Goal: Transaction & Acquisition: Purchase product/service

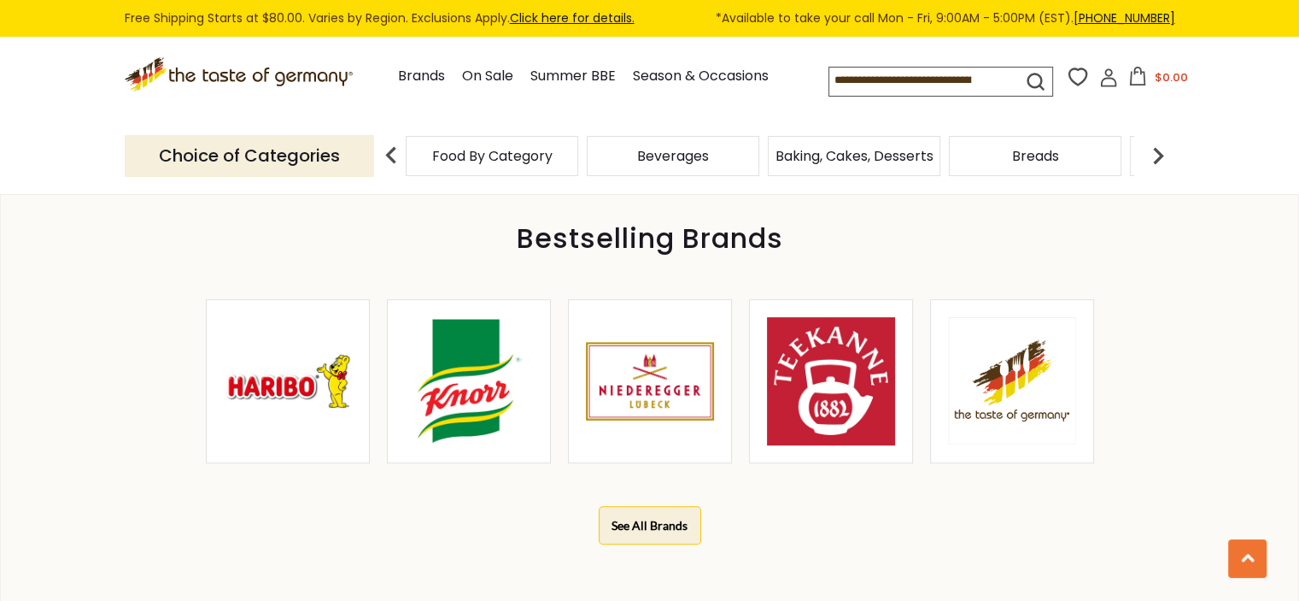
scroll to position [256, 0]
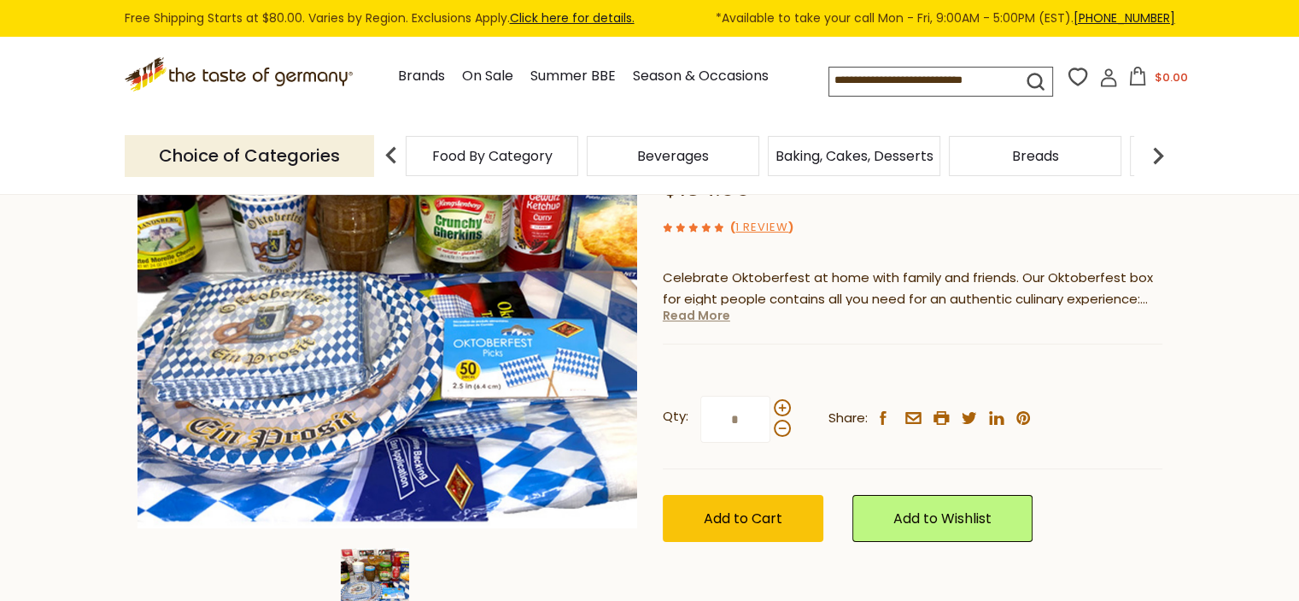
click at [708, 312] on link "Read More" at bounding box center [696, 315] width 67 height 17
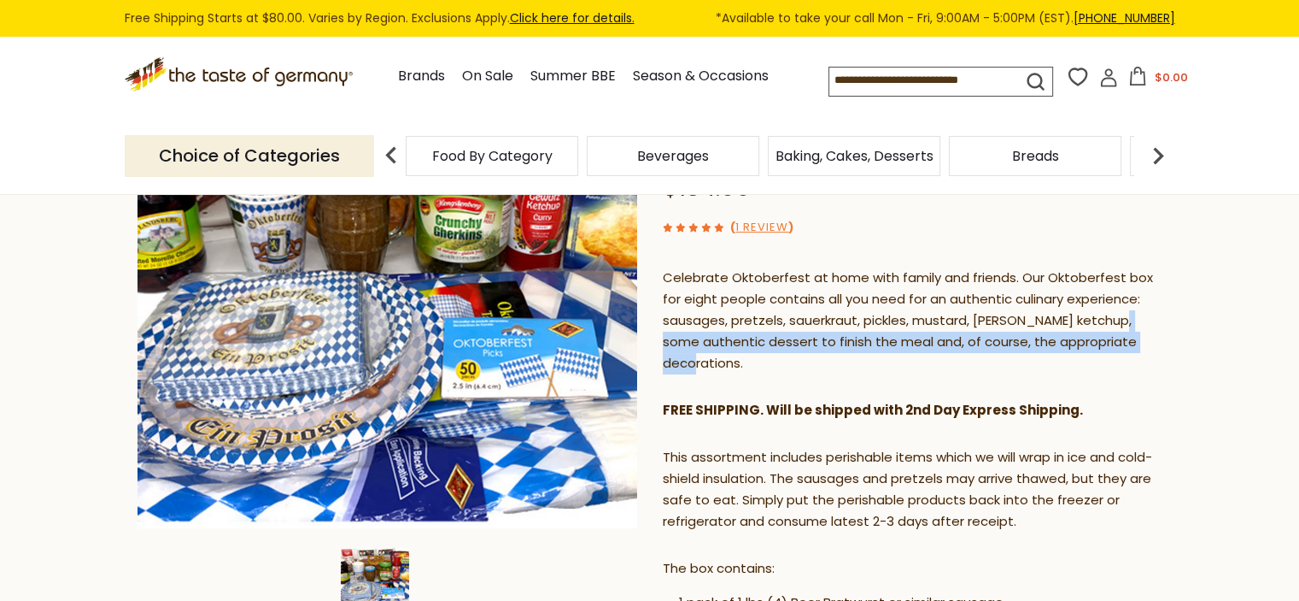
drag, startPoint x: 670, startPoint y: 341, endPoint x: 801, endPoint y: 366, distance: 133.9
click at [801, 366] on p "Celebrate Oktoberfest at home with family and friends. Our Oktoberfest box for …" at bounding box center [913, 320] width 500 height 107
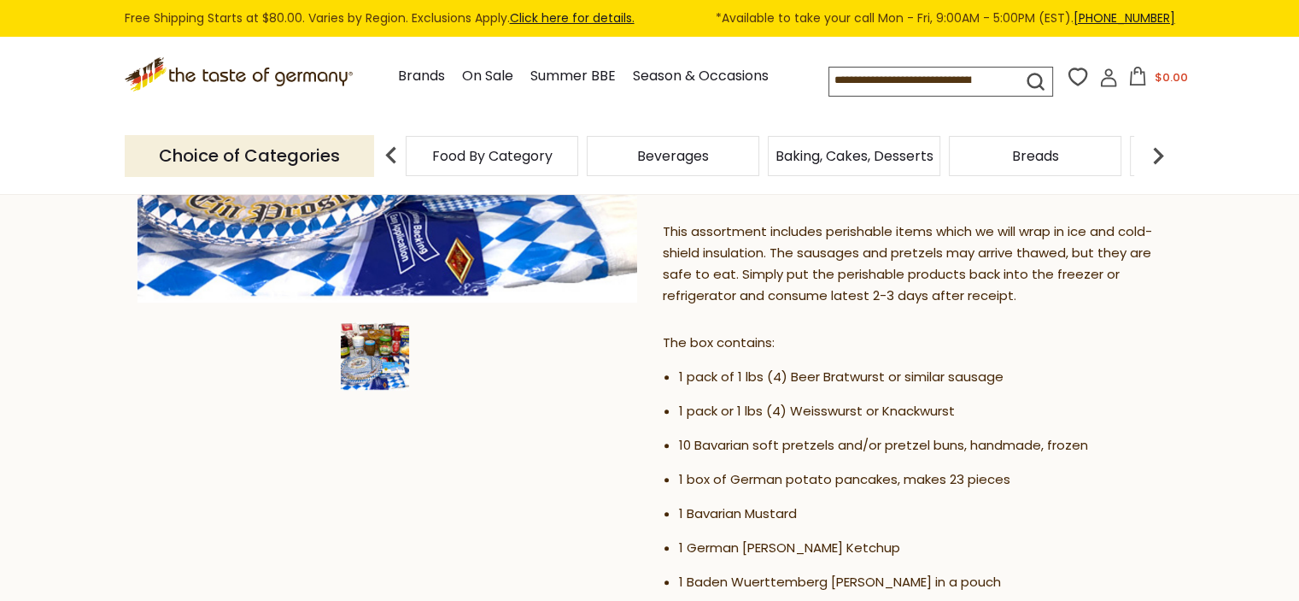
scroll to position [513, 0]
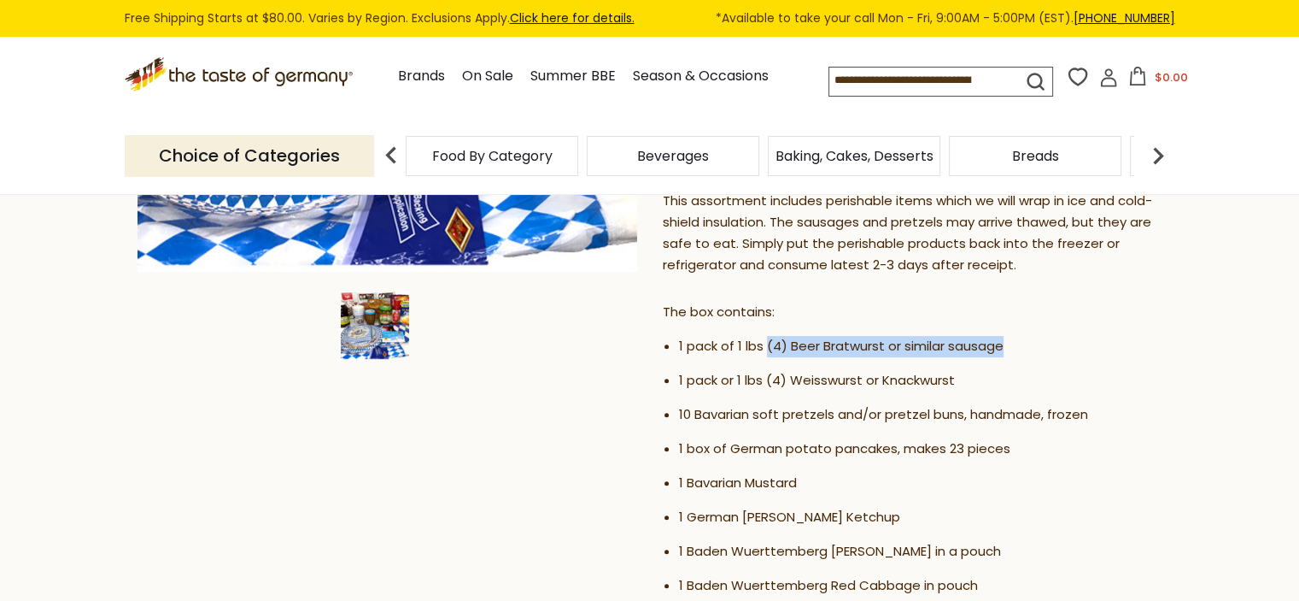
drag, startPoint x: 767, startPoint y: 348, endPoint x: 1017, endPoint y: 355, distance: 250.4
click at [1017, 355] on li "1 pack of 1 lbs (4) Beer Bratwurst or similar sausage" at bounding box center [921, 346] width 484 height 21
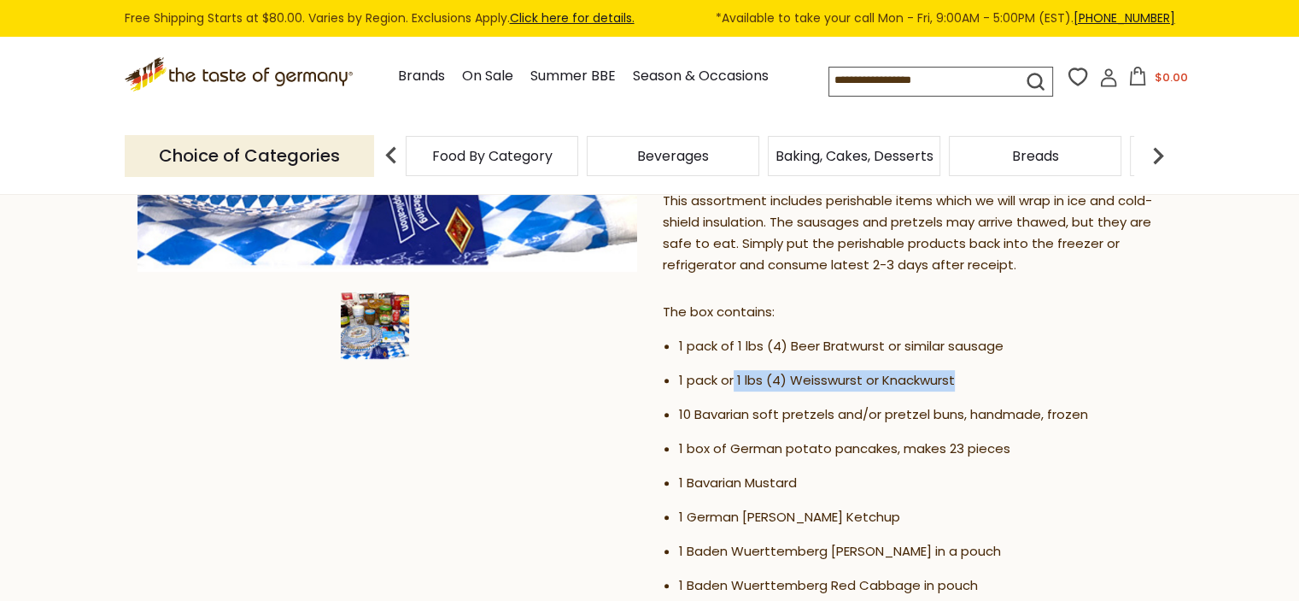
drag, startPoint x: 732, startPoint y: 377, endPoint x: 963, endPoint y: 384, distance: 230.8
click at [963, 384] on li "1 pack or 1 lbs (4) Weisswurst or Knackwurst" at bounding box center [921, 380] width 484 height 21
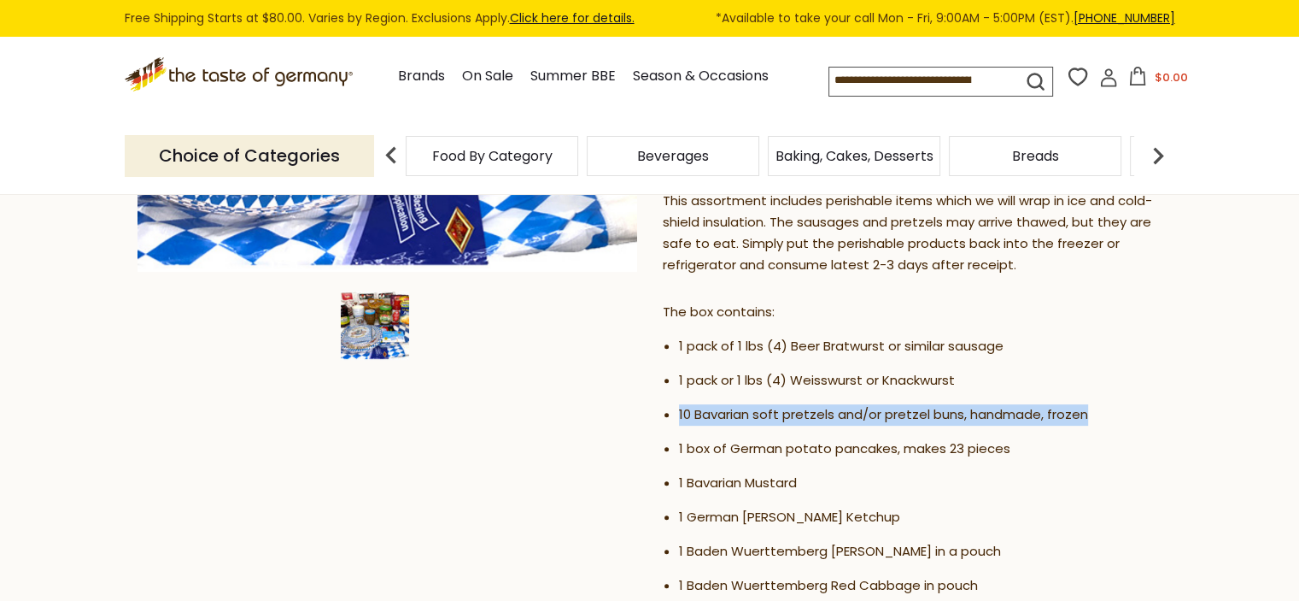
drag, startPoint x: 677, startPoint y: 413, endPoint x: 1123, endPoint y: 408, distance: 446.8
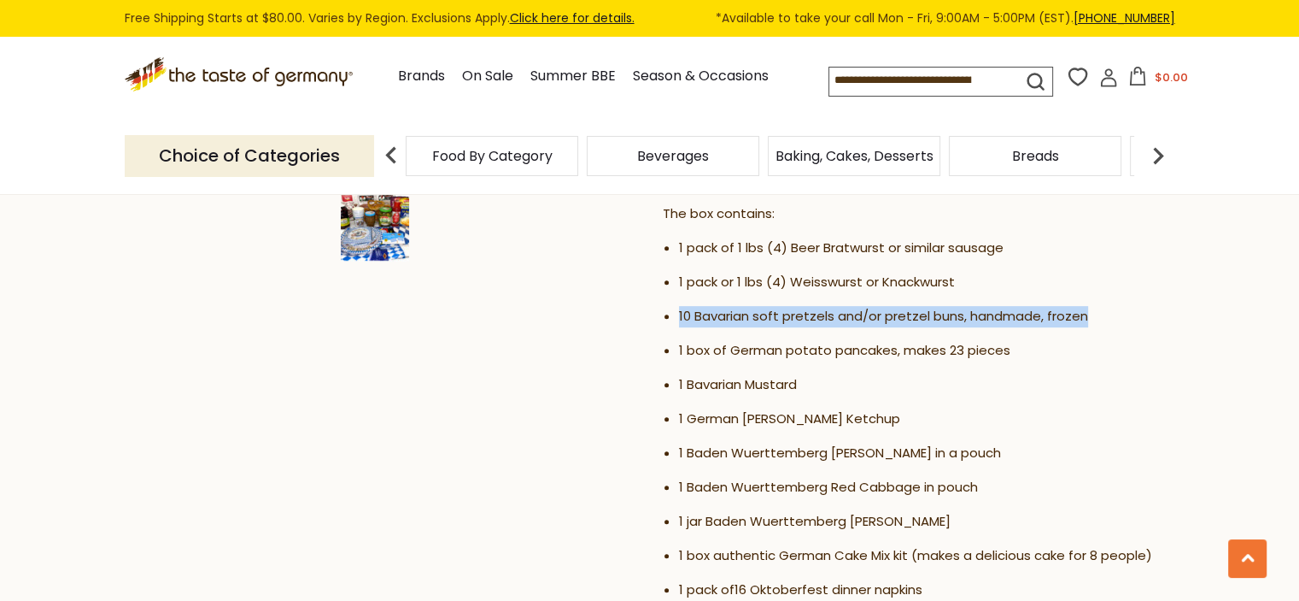
scroll to position [683, 0]
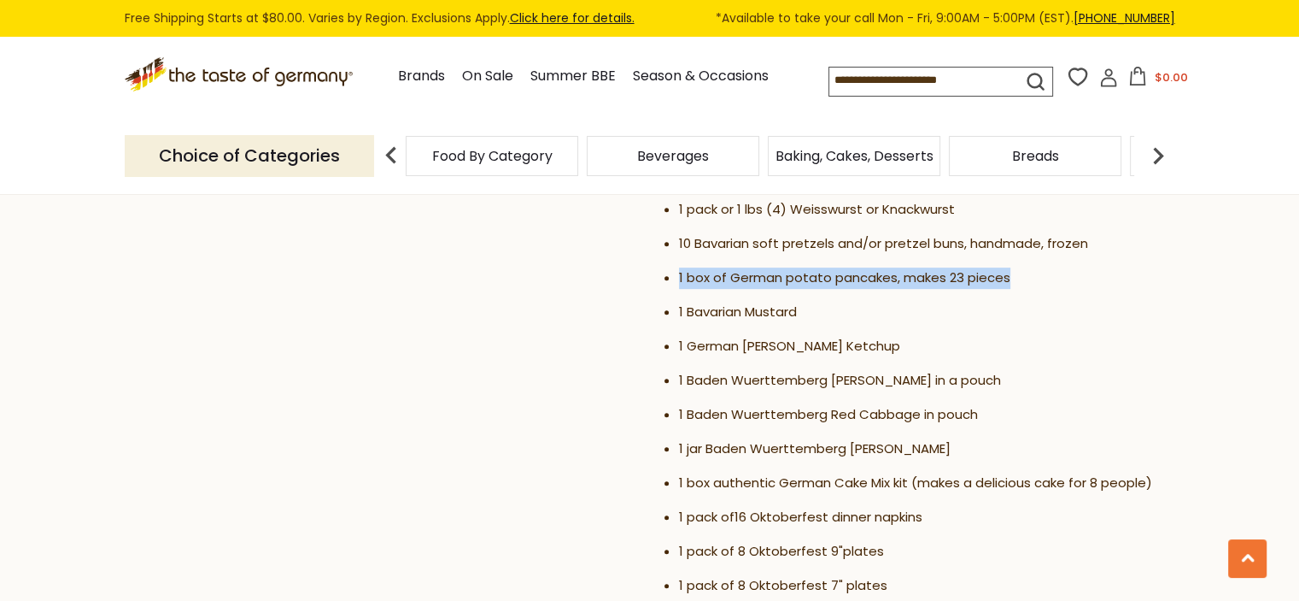
drag, startPoint x: 680, startPoint y: 279, endPoint x: 1015, endPoint y: 284, distance: 334.9
click at [1015, 284] on li "1 box of German potato pancakes, makes 23 pieces" at bounding box center [921, 277] width 484 height 21
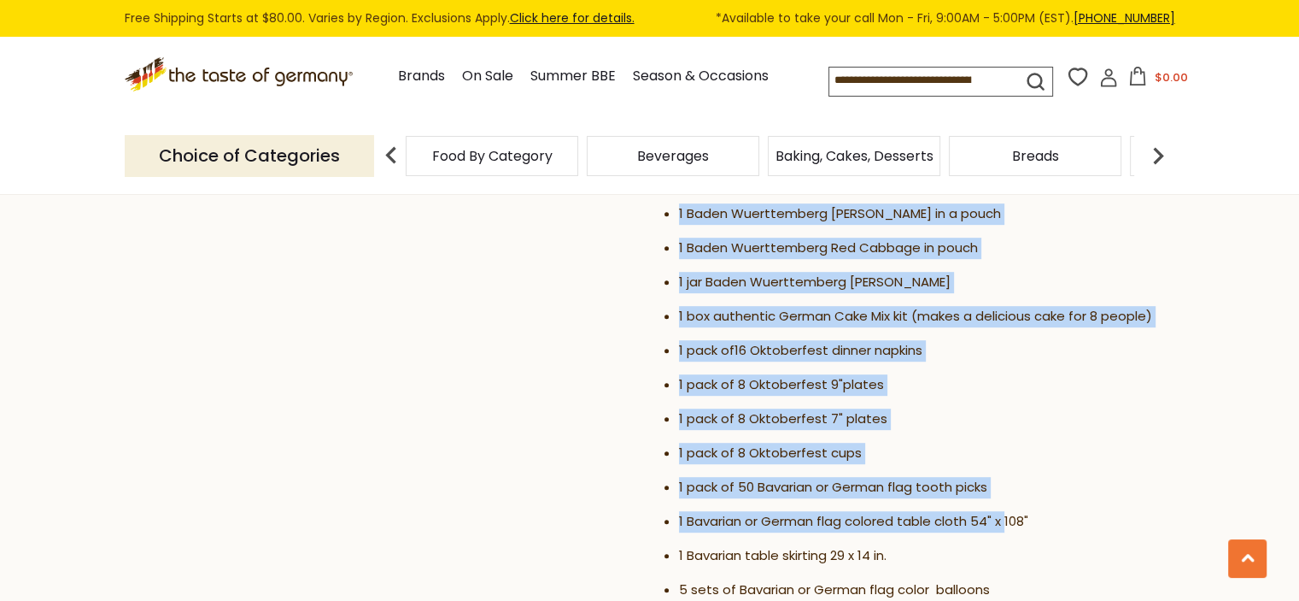
scroll to position [854, 0]
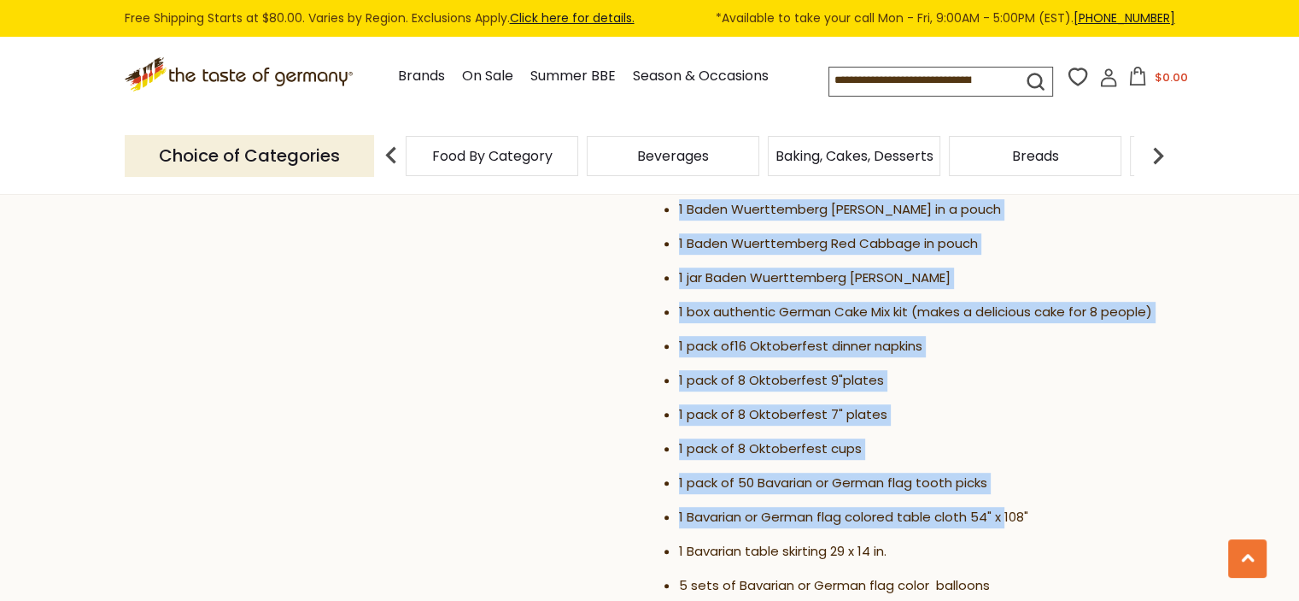
drag, startPoint x: 677, startPoint y: 314, endPoint x: 1005, endPoint y: 525, distance: 391.2
click at [1005, 525] on ul "1 pack of 1 lbs (4) Beer Bratwurst or similar sausage 1 pack or 1 lbs (4) Weiss…" at bounding box center [913, 318] width 500 height 649
